Goal: Contribute content: Contribute content

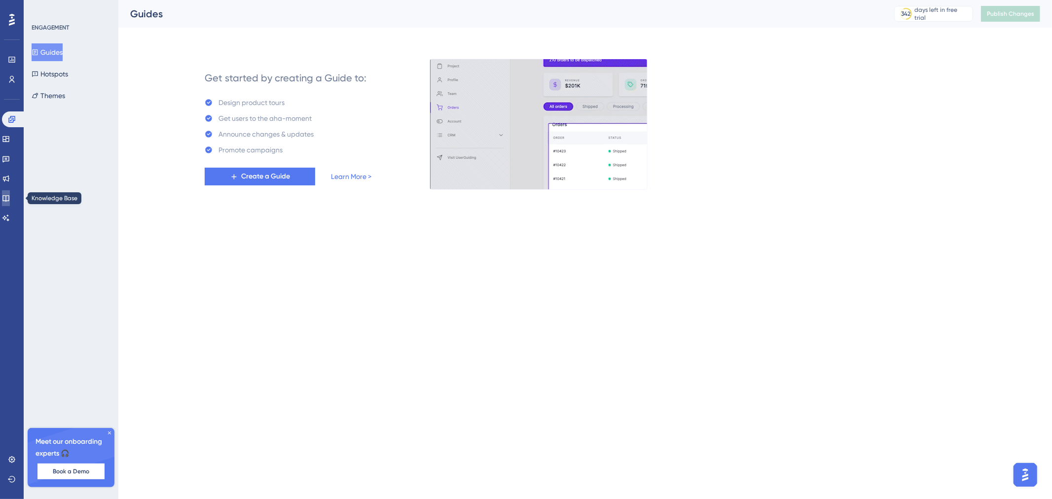
click at [9, 195] on icon at bounding box center [5, 198] width 6 height 6
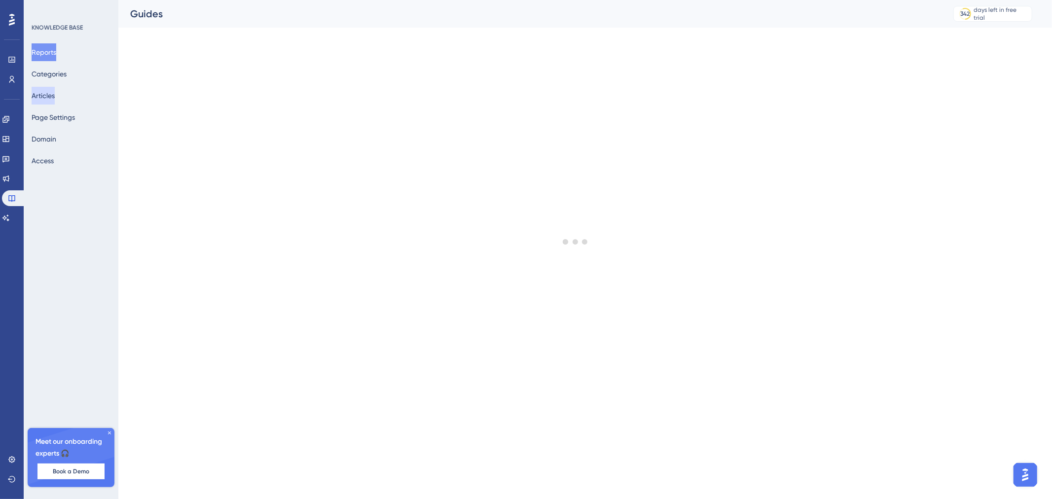
click at [55, 102] on button "Articles" at bounding box center [43, 96] width 23 height 18
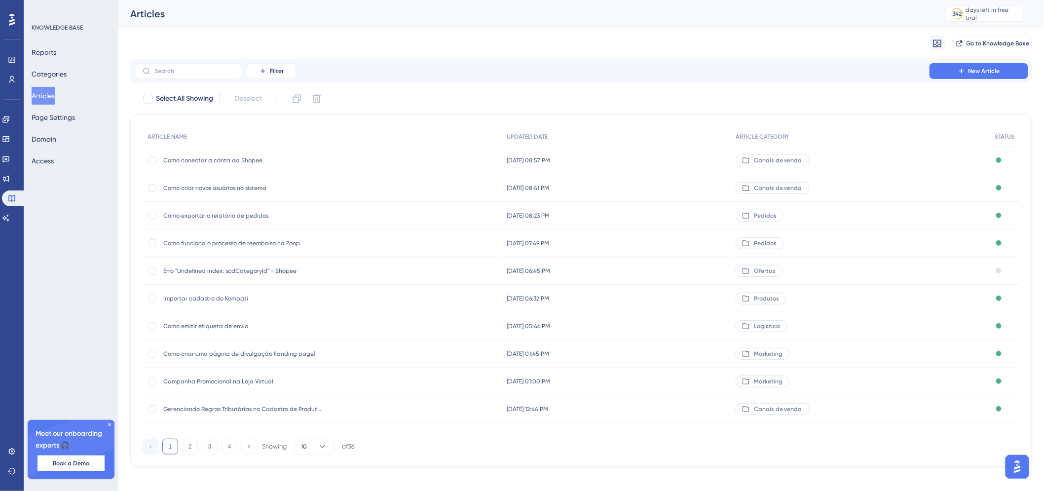
click at [270, 260] on div "Erro "Undefined index: scdCategoryId" - Shopee Erro "Undefined index: scdCatego…" at bounding box center [242, 271] width 158 height 28
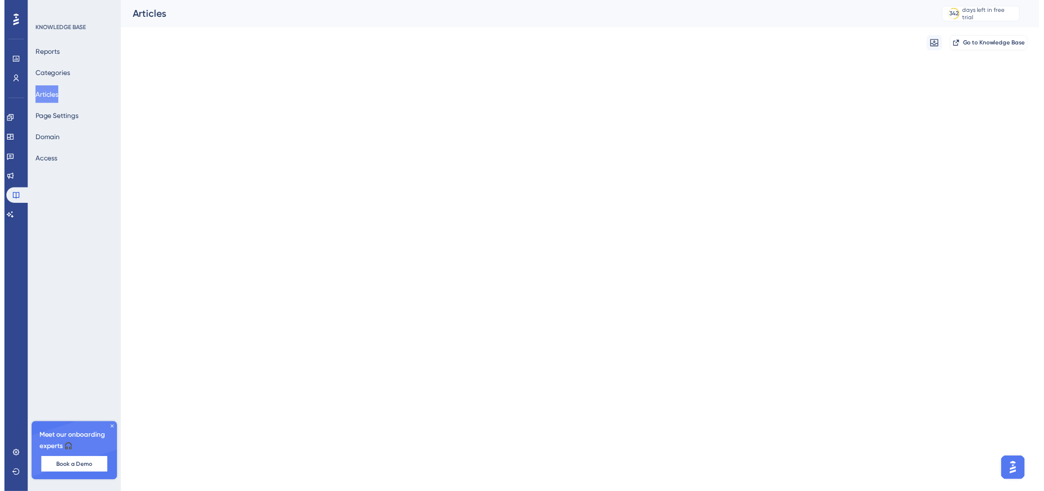
scroll to position [12, 0]
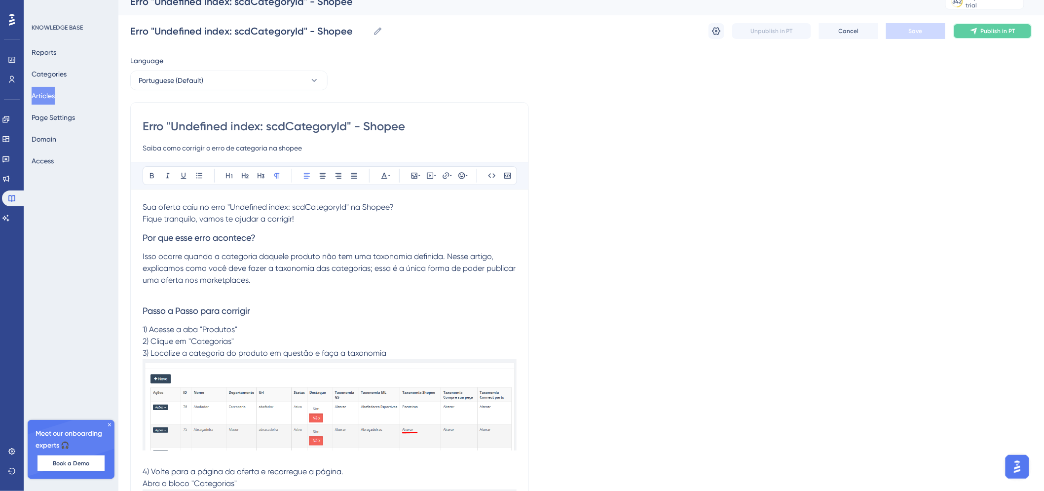
click at [968, 30] on button "Publish in PT" at bounding box center [992, 31] width 79 height 16
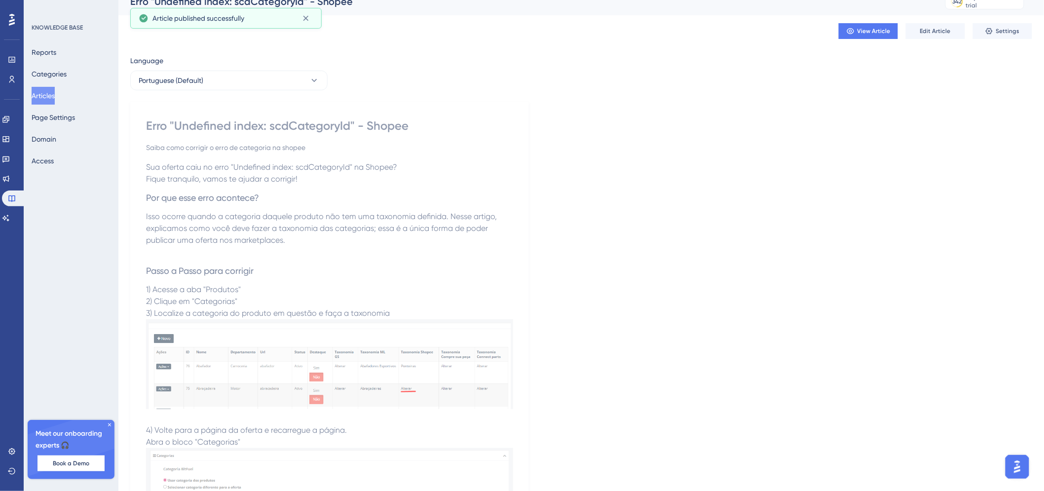
click at [52, 98] on button "Articles" at bounding box center [43, 96] width 23 height 18
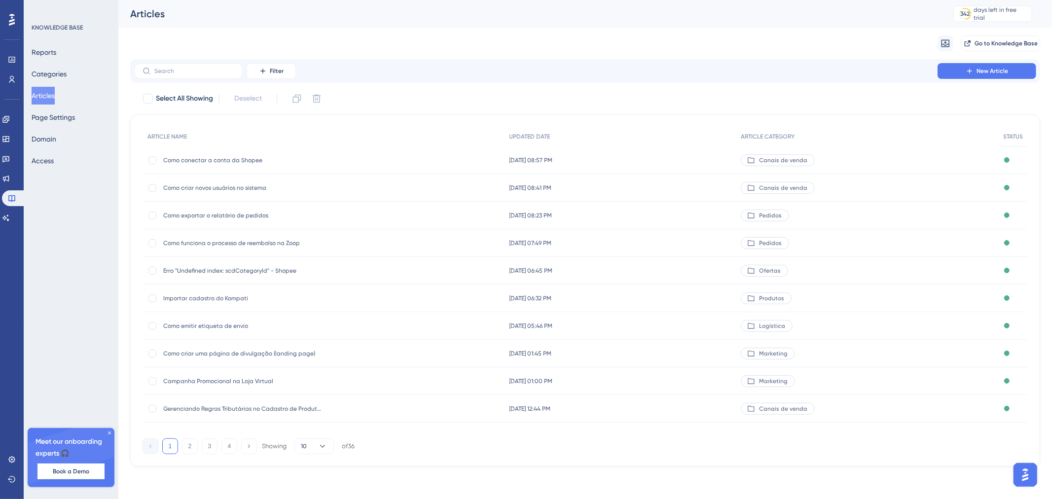
click at [253, 273] on span "Erro "Undefined index: scdCategoryId" - Shopee" at bounding box center [242, 271] width 158 height 8
click at [970, 70] on icon at bounding box center [969, 71] width 4 height 4
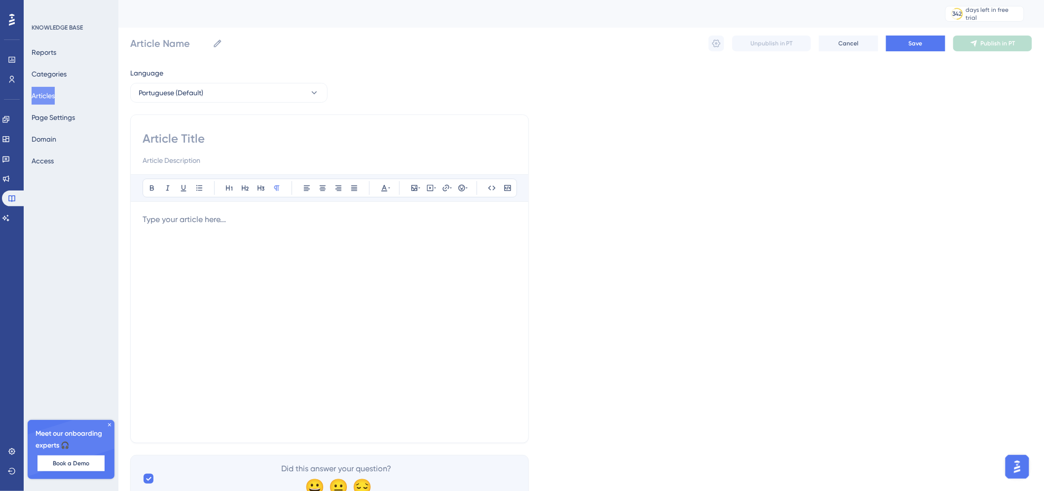
click at [157, 137] on input at bounding box center [330, 139] width 374 height 16
paste input "Como config custos canais de venda"
type input "Como config custos canais de venda"
click at [250, 131] on input at bounding box center [330, 139] width 374 height 16
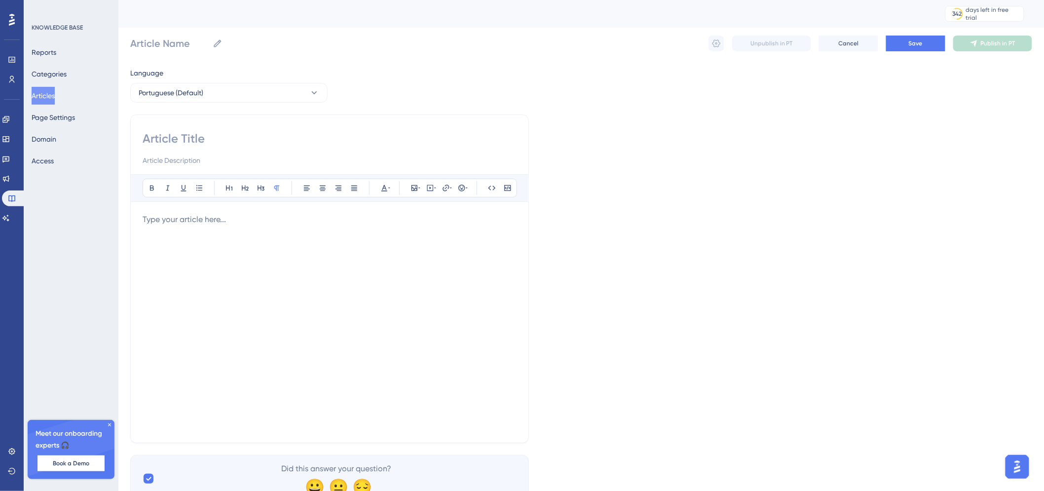
paste input "Como configurar os custos dos canais de venda"
type input "Como configurar os custos dos canais de venda"
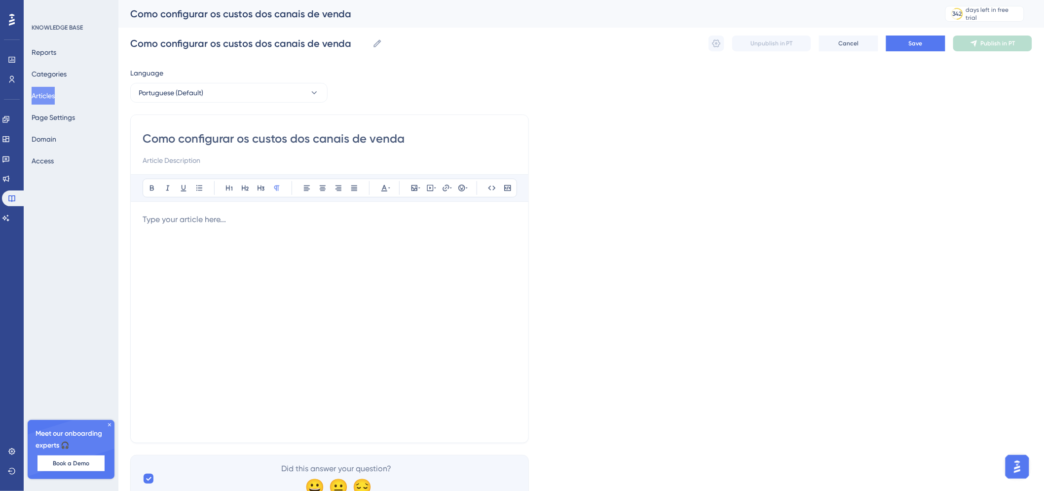
type input "Como configurar os custos dos canais de venda"
click at [184, 227] on div at bounding box center [330, 322] width 374 height 217
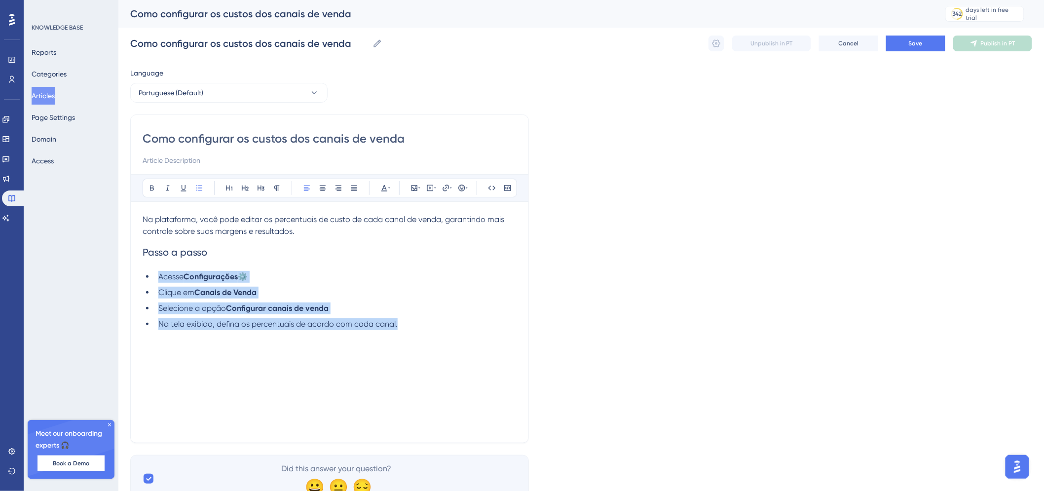
drag, startPoint x: 408, startPoint y: 327, endPoint x: 125, endPoint y: 278, distance: 287.8
click at [125, 278] on div "Performance Users Engagement Widgets Feedback Product Updates Knowledge Base AI…" at bounding box center [580, 259] width 925 height 518
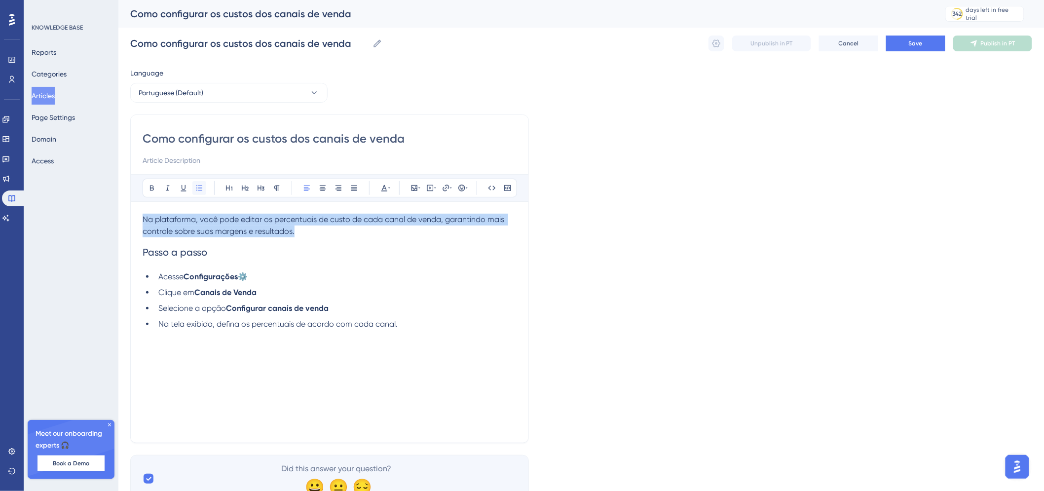
click at [206, 189] on button at bounding box center [199, 188] width 14 height 14
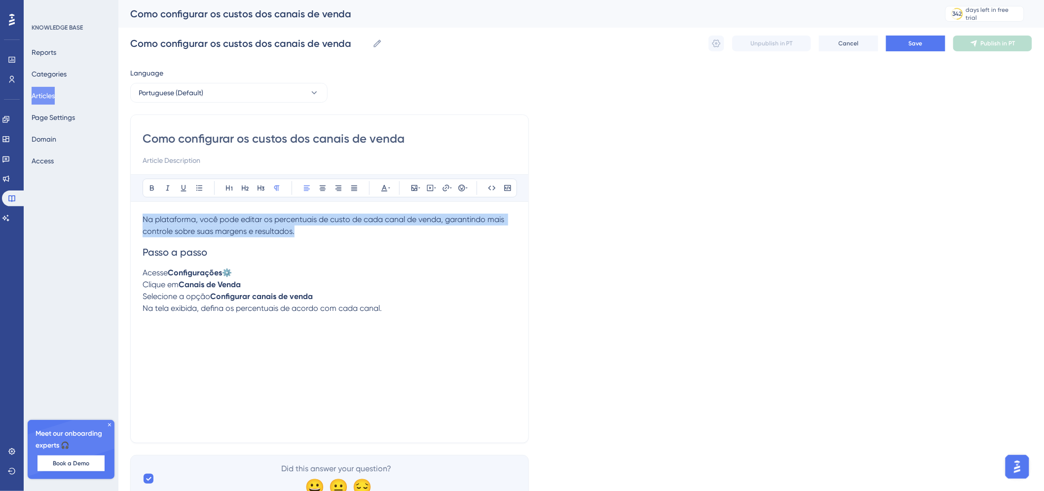
click at [145, 270] on span "Acesse" at bounding box center [155, 272] width 25 height 9
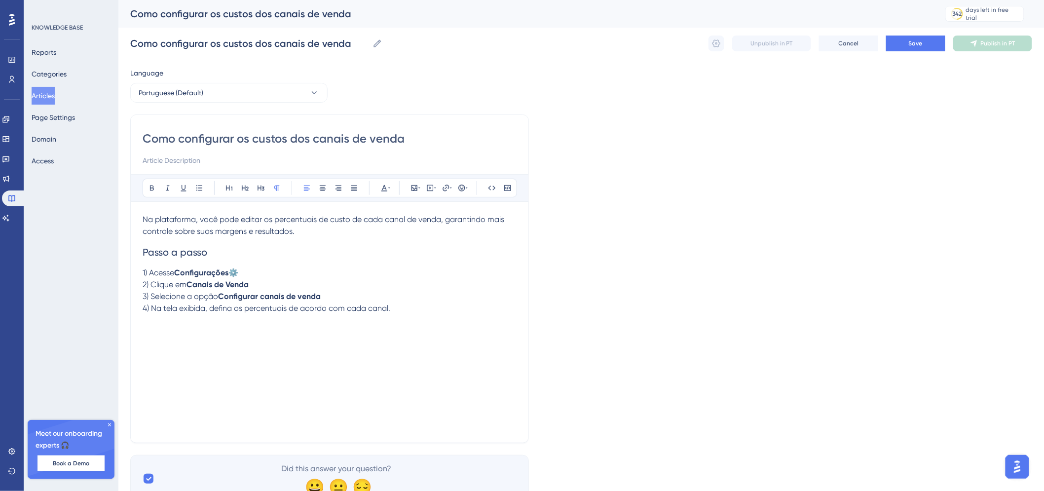
click at [392, 310] on p "4) Na tela exibida, defina os percentuais de acordo com cada canal." at bounding box center [330, 308] width 374 height 12
click at [193, 321] on span "Observação: no caso da" at bounding box center [188, 319] width 90 height 9
drag, startPoint x: 195, startPoint y: 321, endPoint x: 142, endPoint y: 319, distance: 52.8
click at [143, 319] on span "Observação: no caso da" at bounding box center [188, 319] width 90 height 9
click at [313, 363] on div "Na plataforma, você pode editar os percentuais de custo de cada canal de venda,…" at bounding box center [330, 322] width 374 height 217
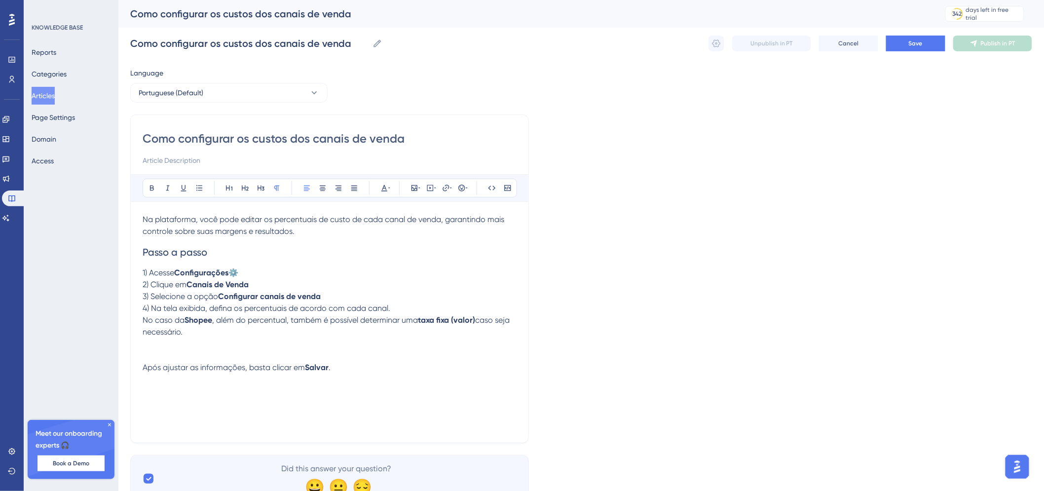
click at [289, 333] on p "No caso da Shopee , além do percentual, também é possível determinar uma taxa f…" at bounding box center [330, 326] width 374 height 24
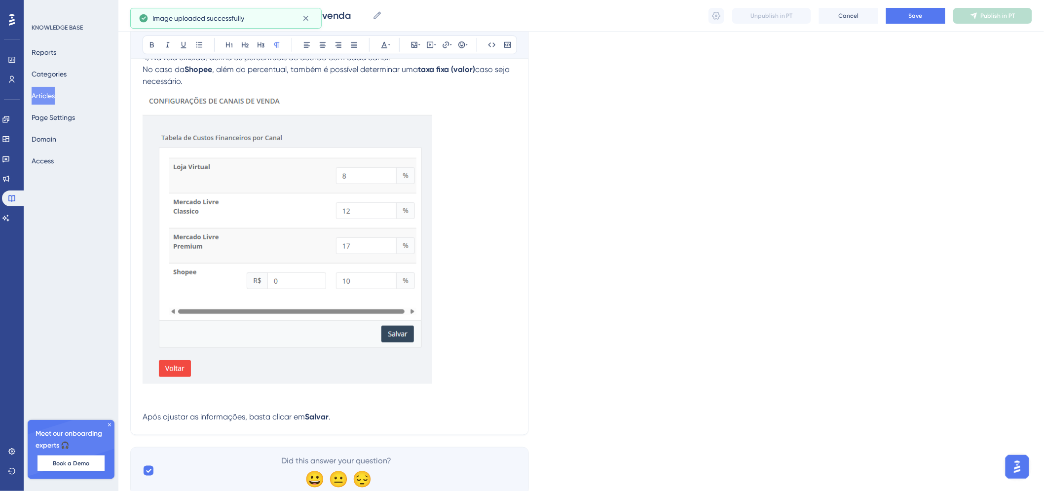
scroll to position [274, 0]
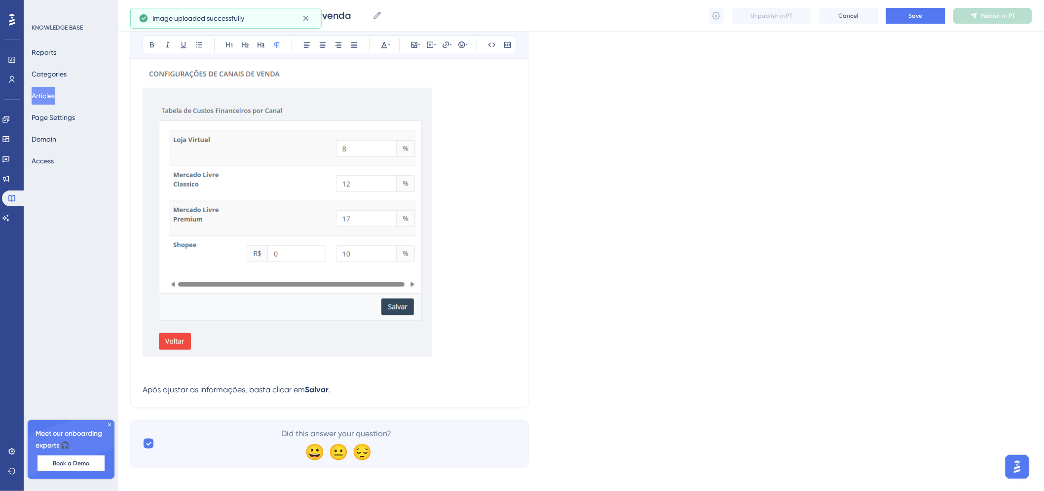
click at [350, 372] on p at bounding box center [330, 378] width 374 height 12
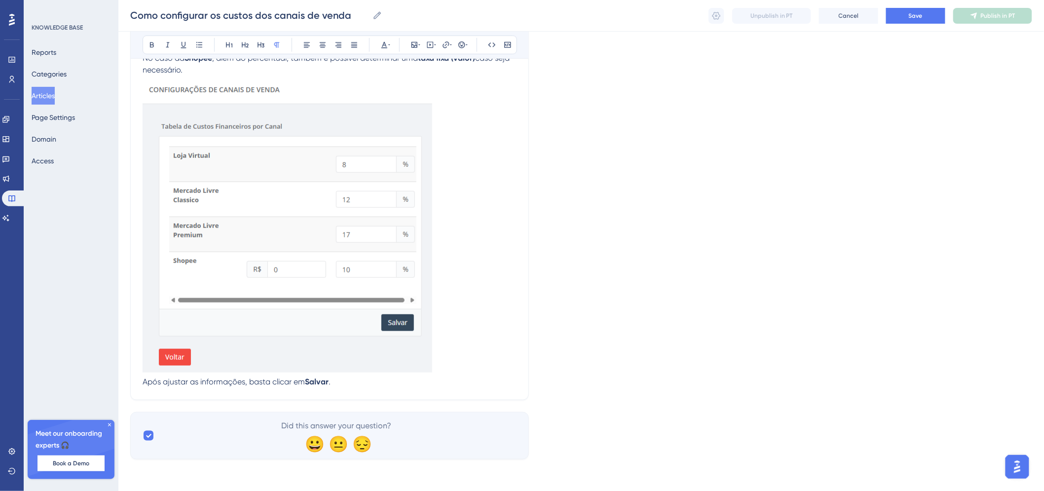
scroll to position [258, 0]
click at [358, 384] on p "Após ajustar as informações, basta clicar em Salvar ." at bounding box center [330, 382] width 374 height 12
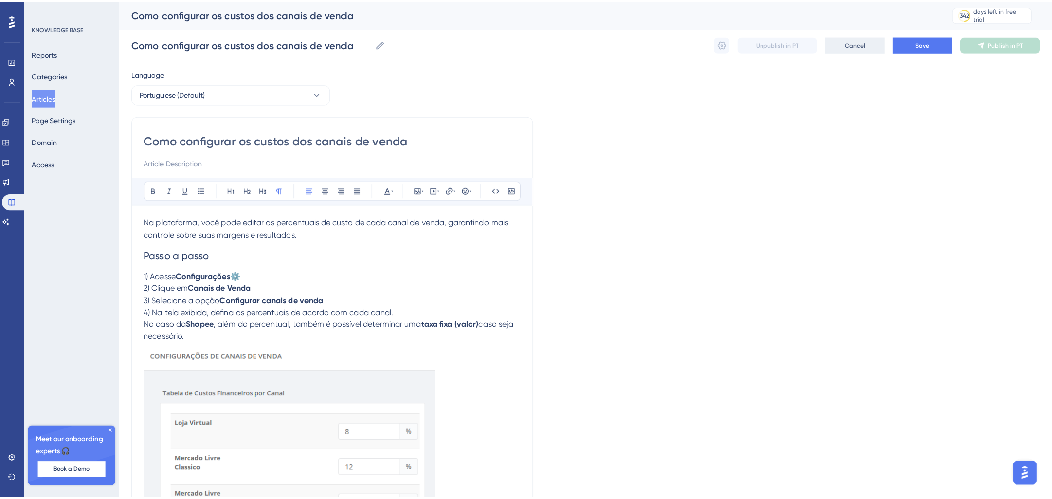
scroll to position [0, 0]
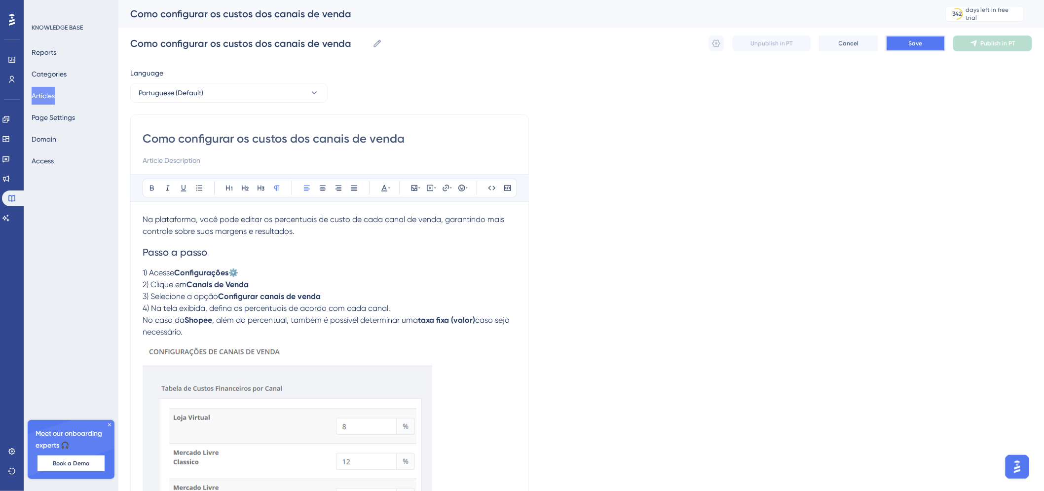
click at [909, 42] on span "Save" at bounding box center [916, 43] width 14 height 8
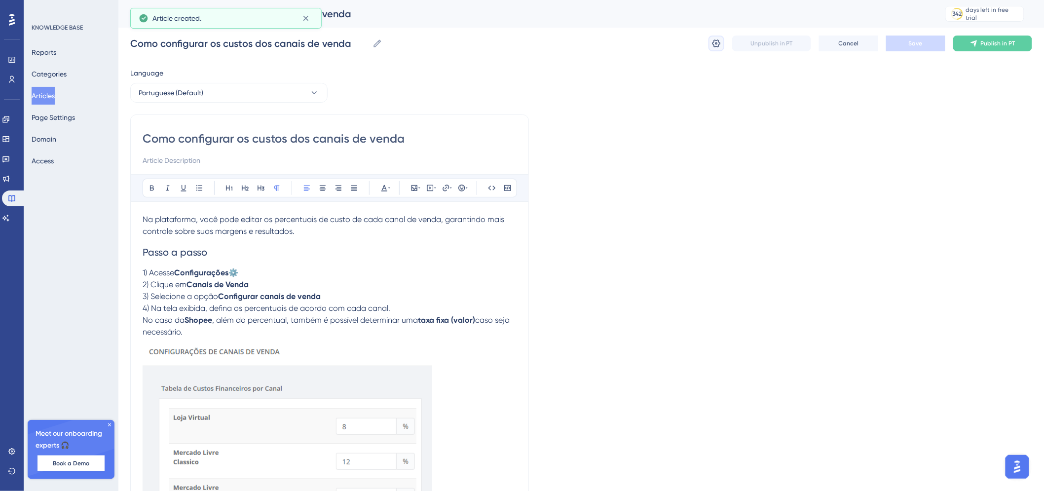
click at [718, 44] on icon at bounding box center [716, 43] width 10 height 10
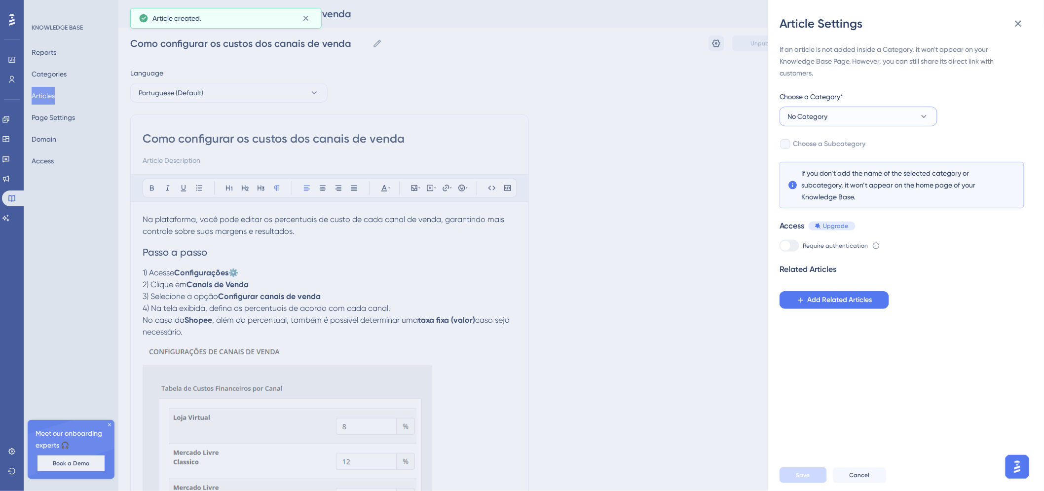
click at [834, 108] on button "No Category" at bounding box center [858, 117] width 158 height 20
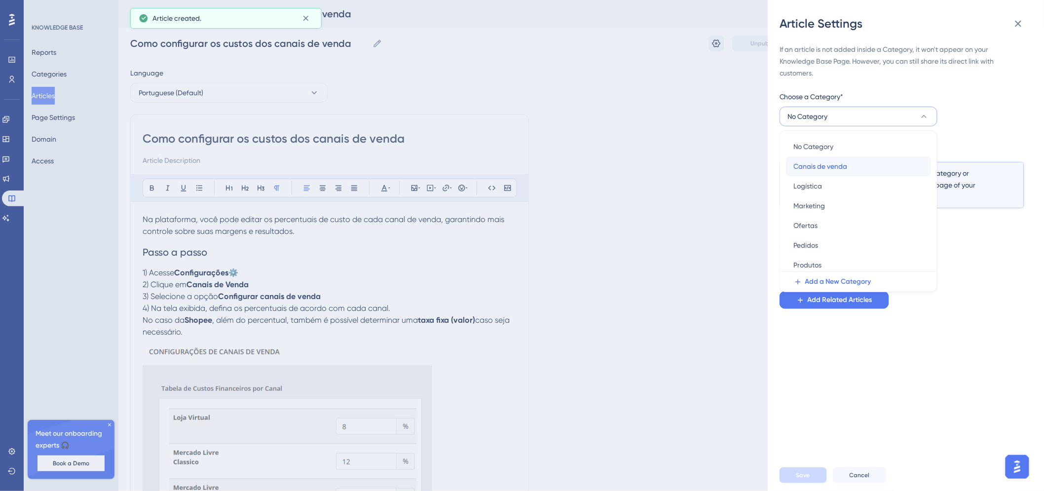
click at [843, 173] on div "Canais de venda Canais de venda" at bounding box center [858, 166] width 129 height 20
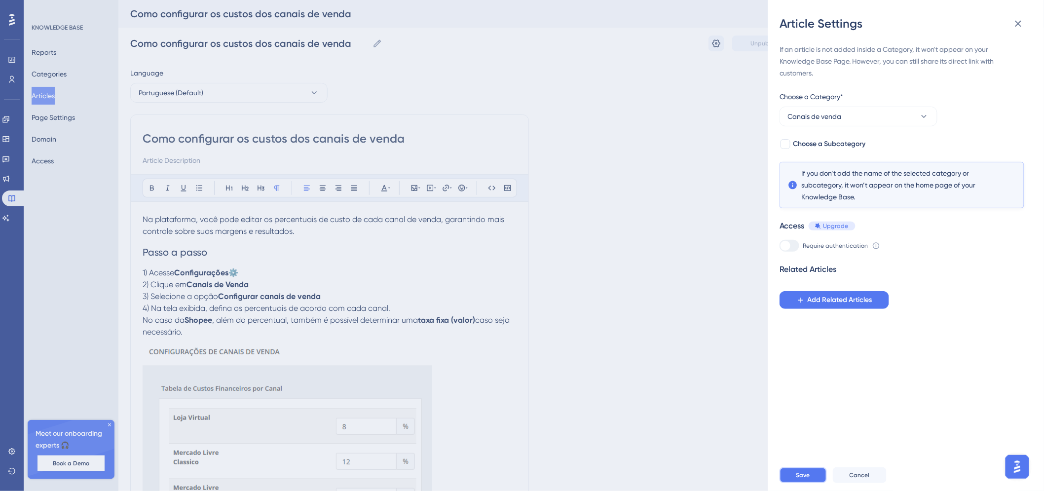
click at [811, 479] on button "Save" at bounding box center [802, 475] width 47 height 16
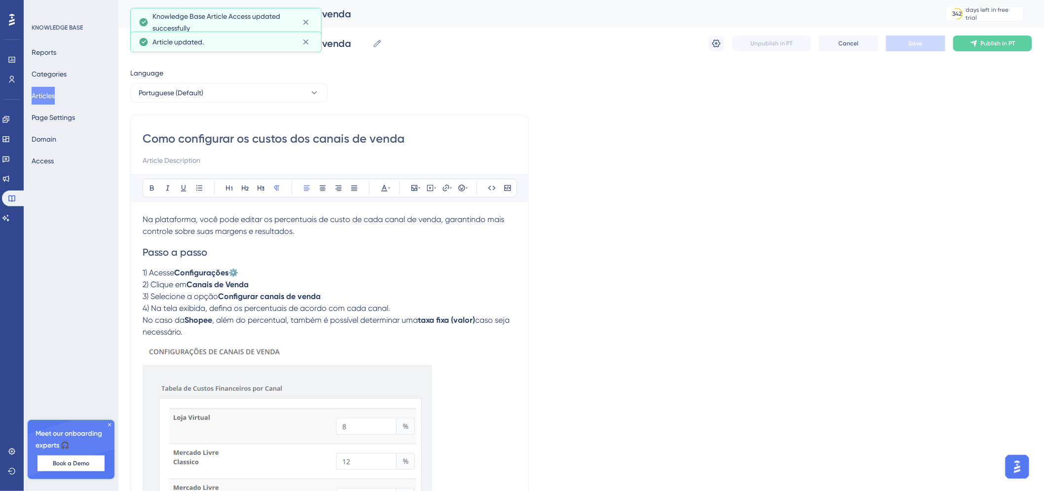
click at [987, 32] on div "Como configurar os custos dos canais de venda Como configurar os custos dos can…" at bounding box center [581, 44] width 902 height 32
click at [988, 40] on span "Publish in PT" at bounding box center [998, 43] width 35 height 8
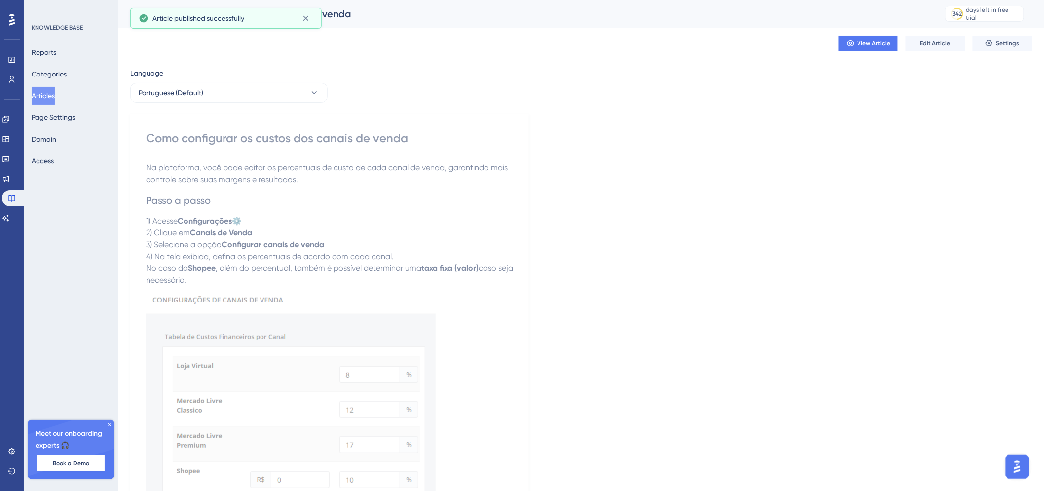
click at [46, 90] on button "Articles" at bounding box center [43, 96] width 23 height 18
